Goal: Find specific page/section: Find specific page/section

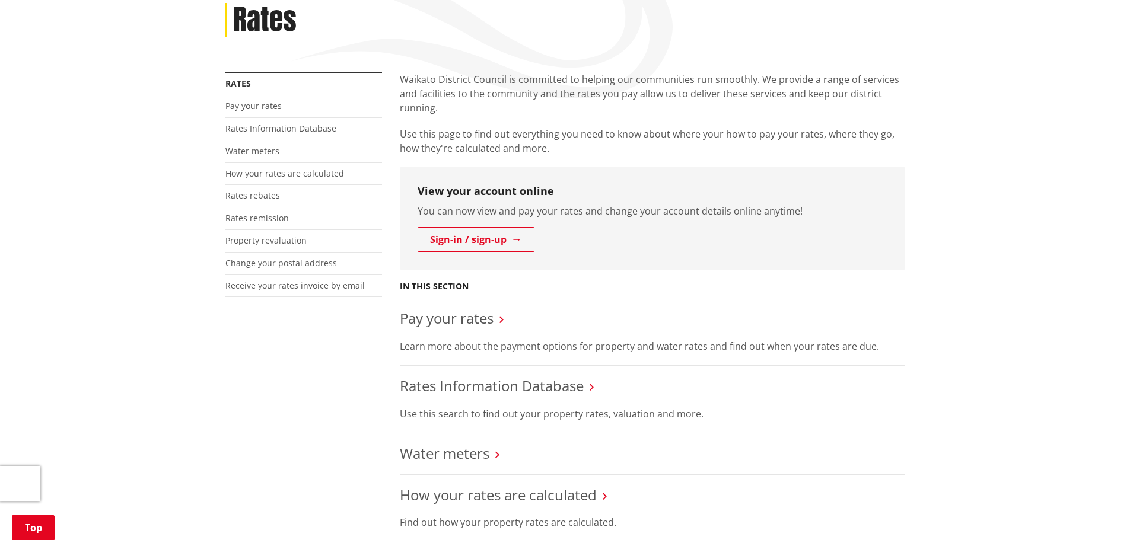
scroll to position [178, 0]
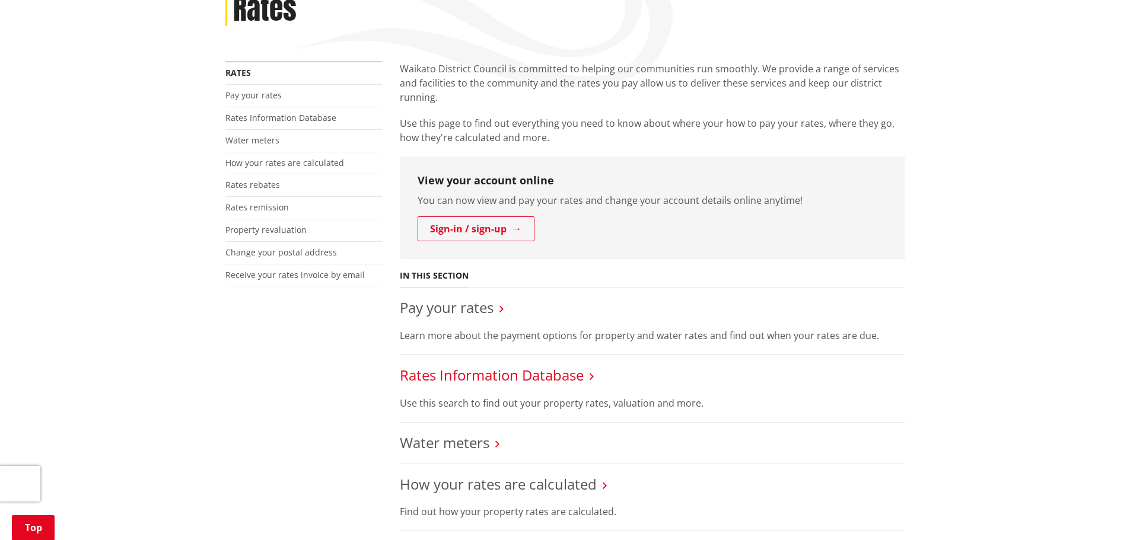
click at [551, 371] on link "Rates Information Database" at bounding box center [492, 375] width 184 height 20
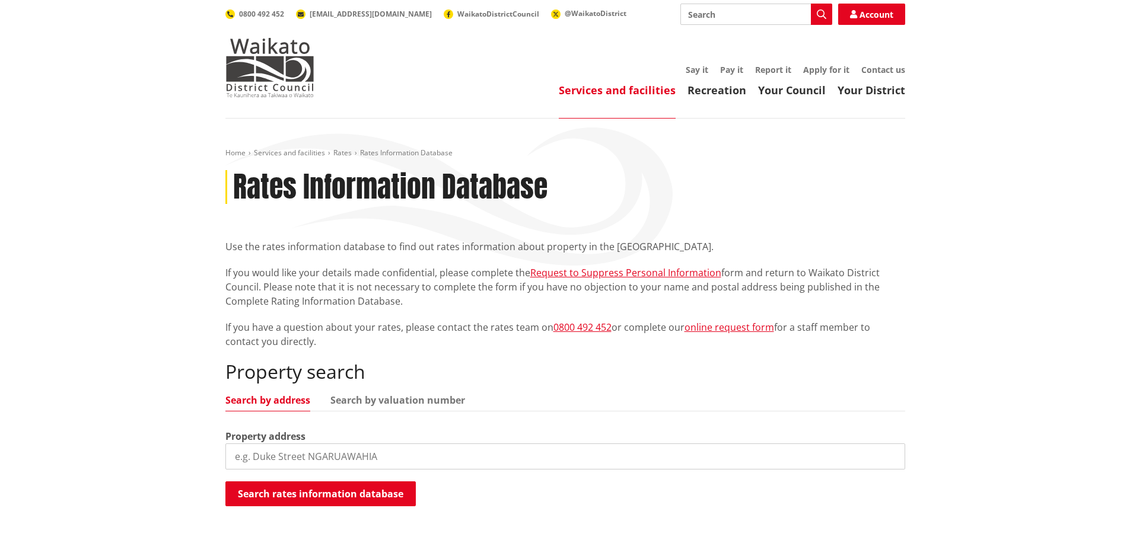
click at [257, 448] on input "search" at bounding box center [565, 457] width 680 height 26
click at [263, 456] on input "9 hall toad" at bounding box center [565, 457] width 680 height 26
type input "9 hall road"
click at [362, 498] on button "Search rates information database" at bounding box center [320, 494] width 190 height 25
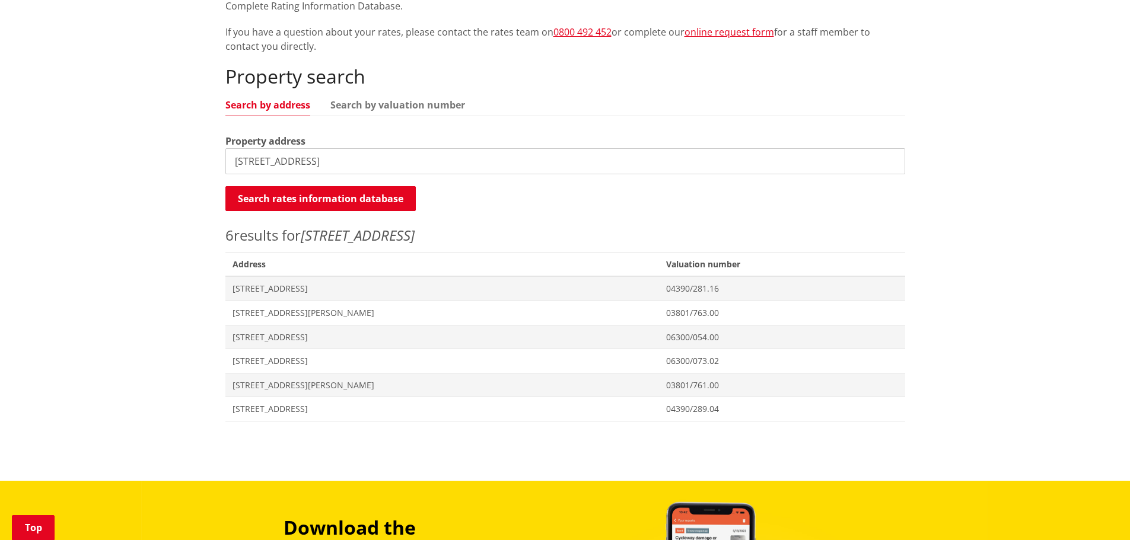
scroll to position [297, 0]
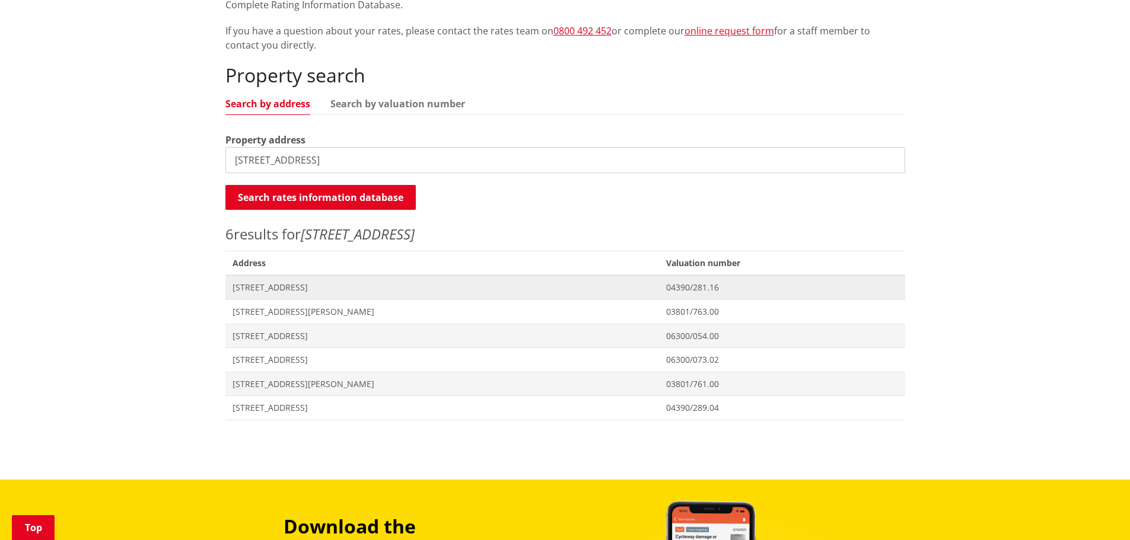
click at [335, 281] on span "Address 279 Hall Road TE KAUWHATA" at bounding box center [442, 287] width 434 height 24
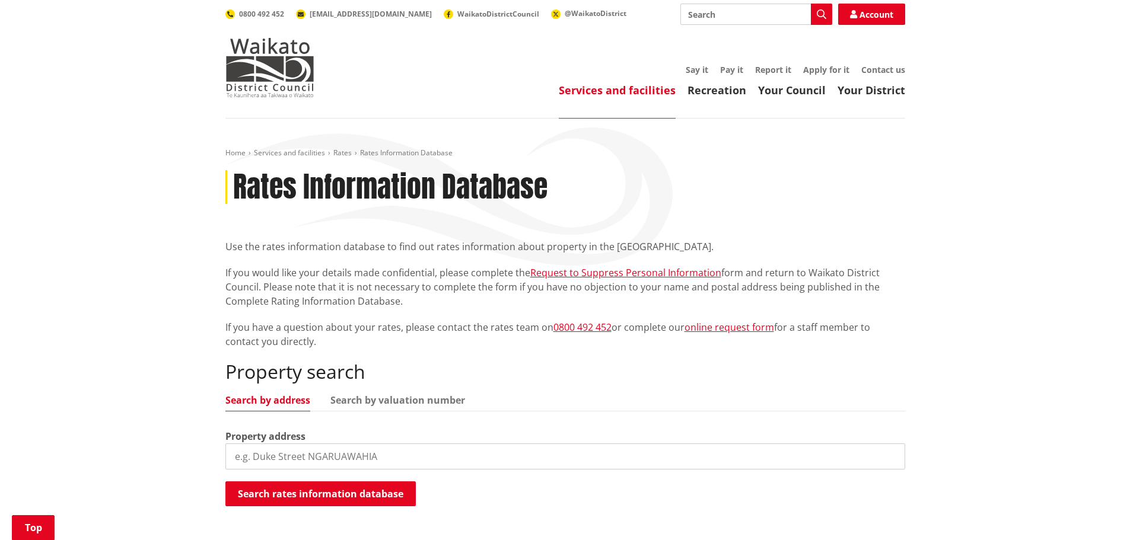
scroll to position [296, 0]
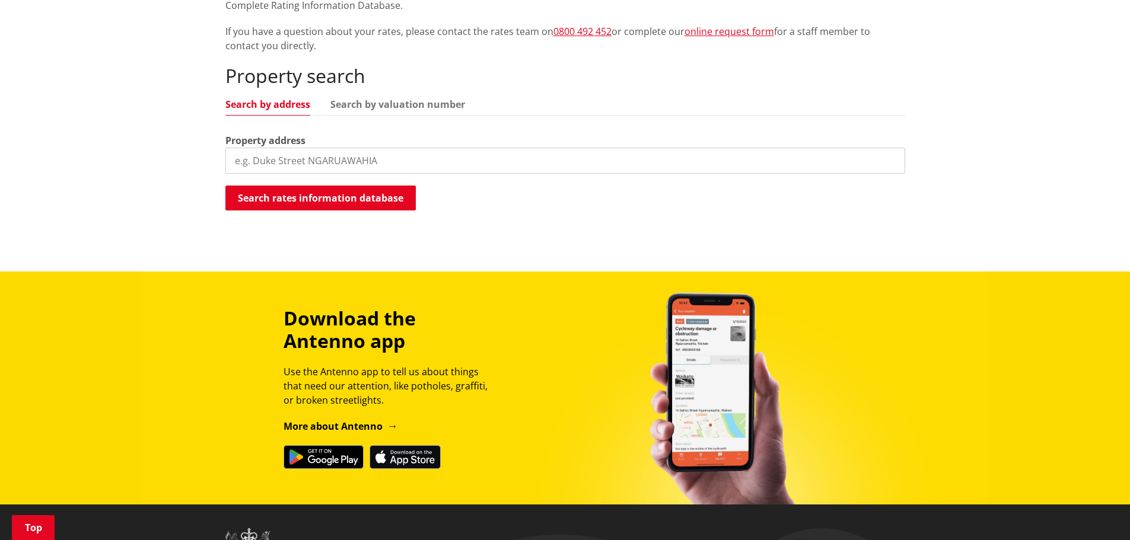
click at [303, 163] on input "search" at bounding box center [565, 161] width 680 height 26
type input "143 hall road"
click at [311, 203] on button "Search rates information database" at bounding box center [320, 198] width 190 height 25
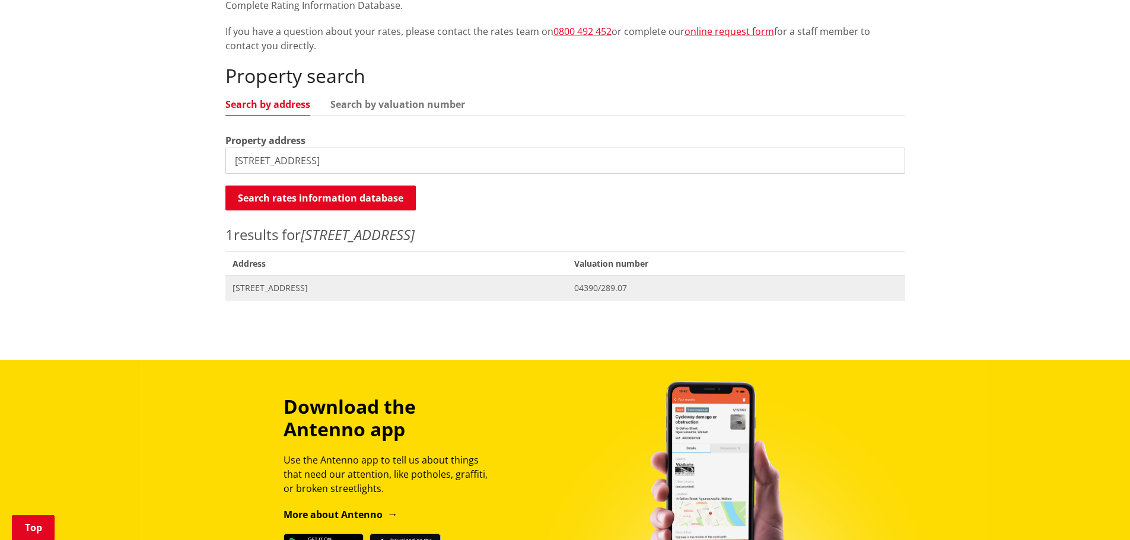
click at [286, 292] on span "[STREET_ADDRESS]" at bounding box center [396, 288] width 328 height 12
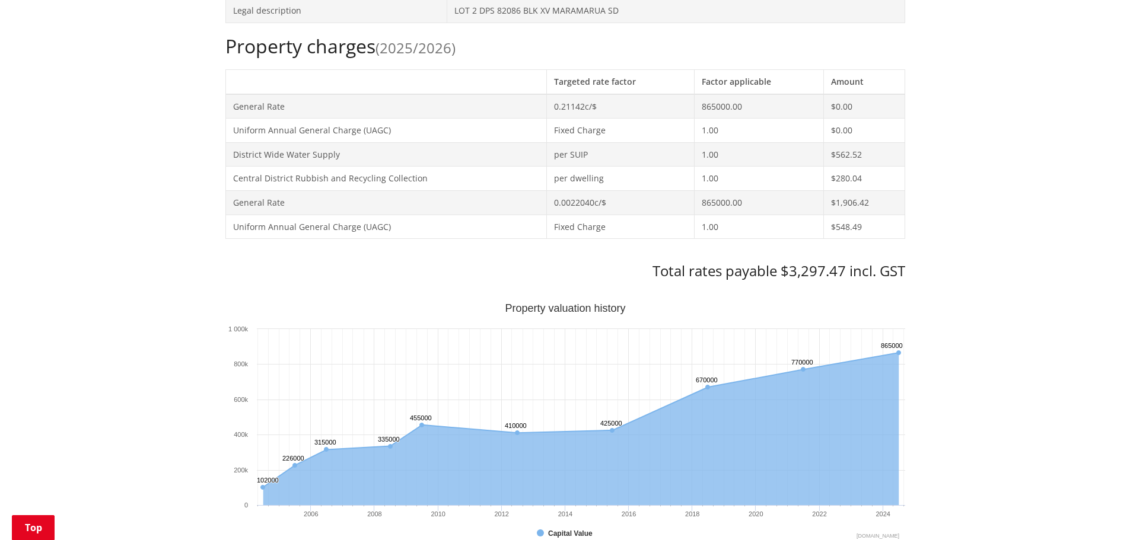
scroll to position [534, 0]
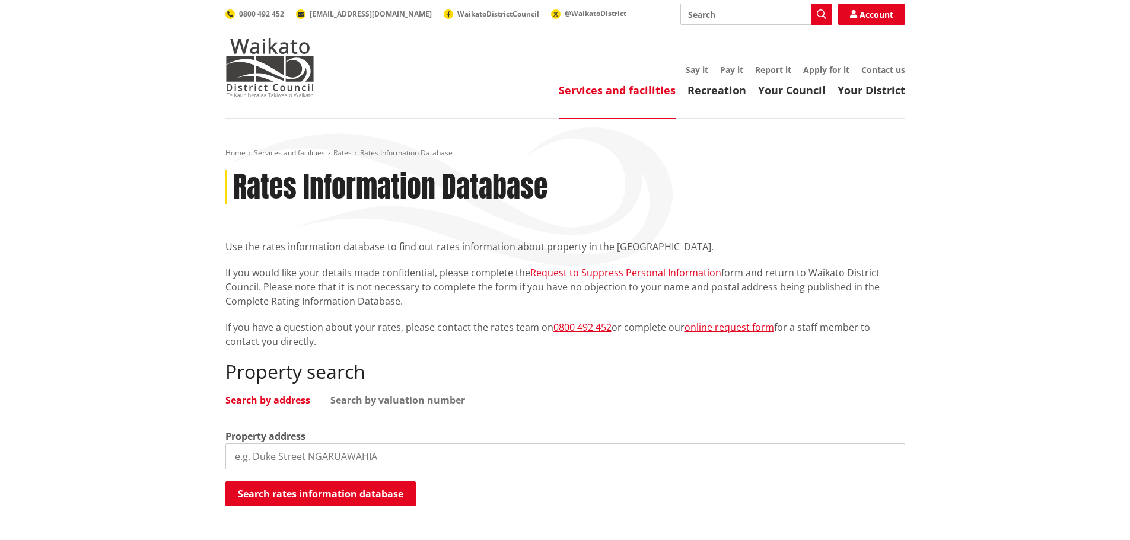
scroll to position [295, 0]
